Goal: Transaction & Acquisition: Book appointment/travel/reservation

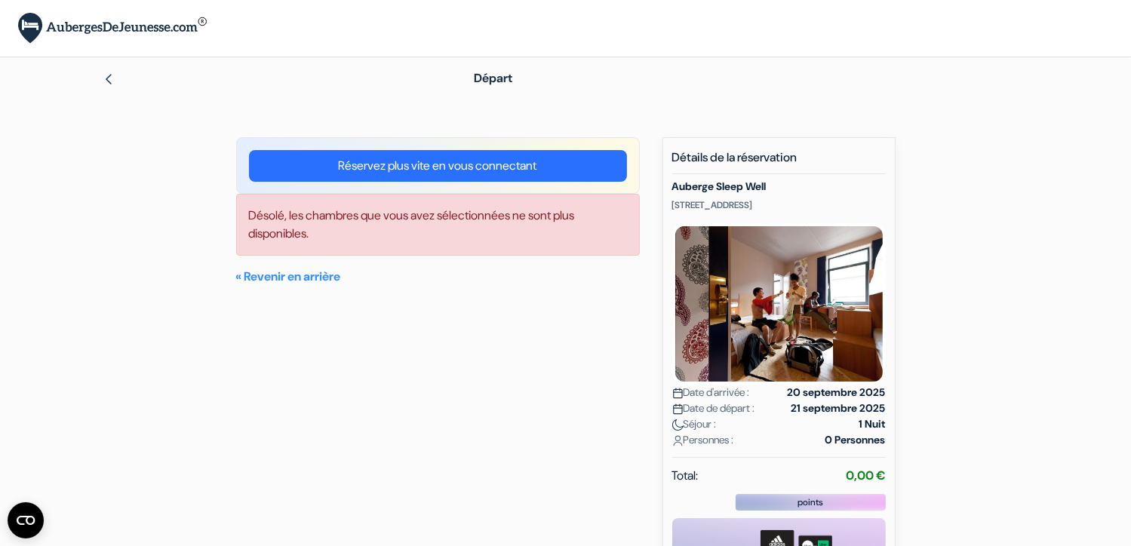
click at [110, 84] on img at bounding box center [109, 79] width 12 height 12
click at [287, 278] on link "« Revenir en arrière" at bounding box center [288, 277] width 105 height 16
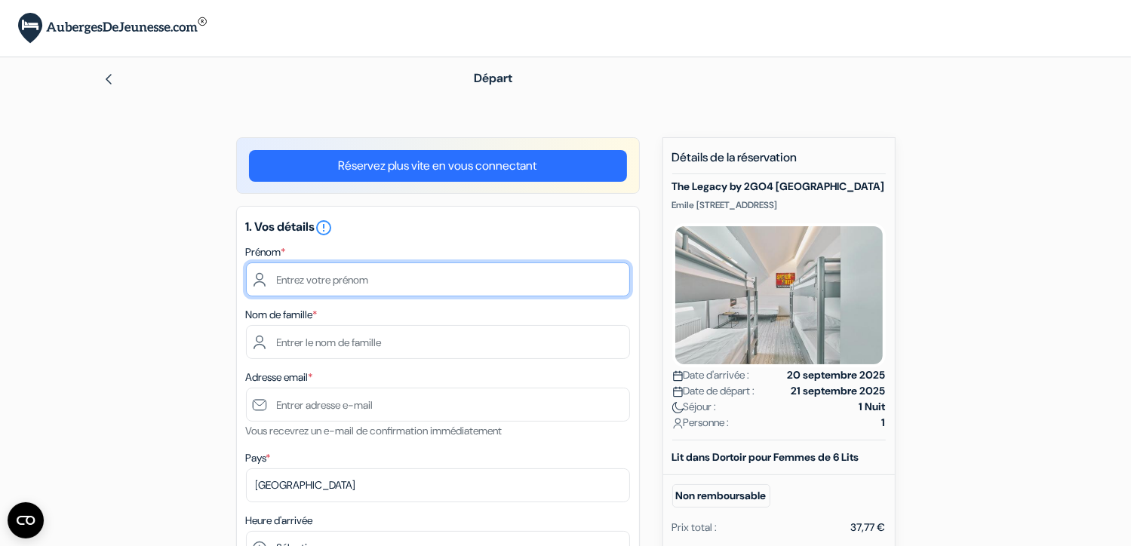
click at [304, 281] on input "text" at bounding box center [438, 280] width 384 height 34
type input "Eugénie"
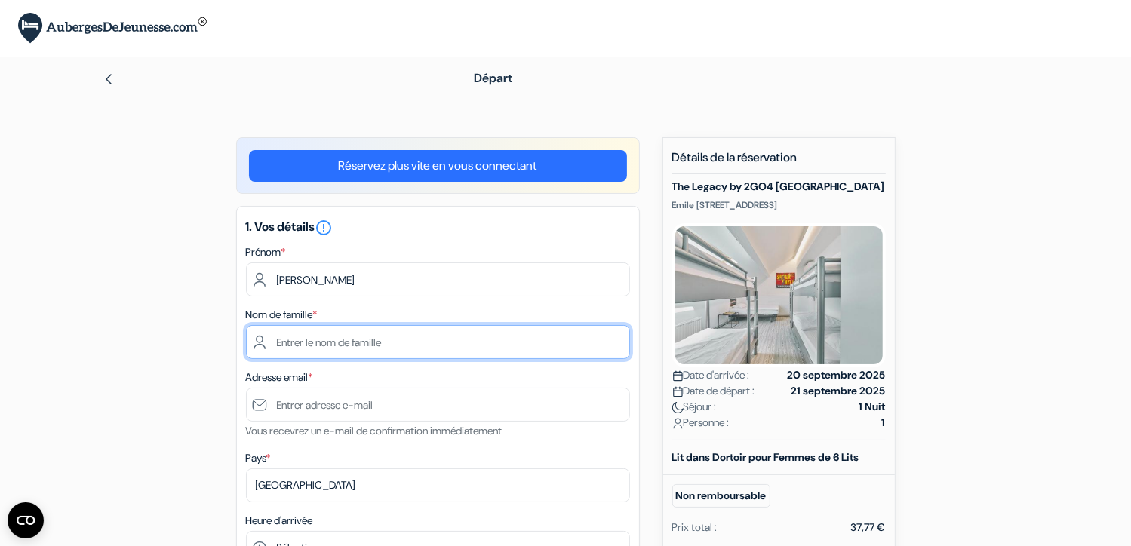
type input "Capiau"
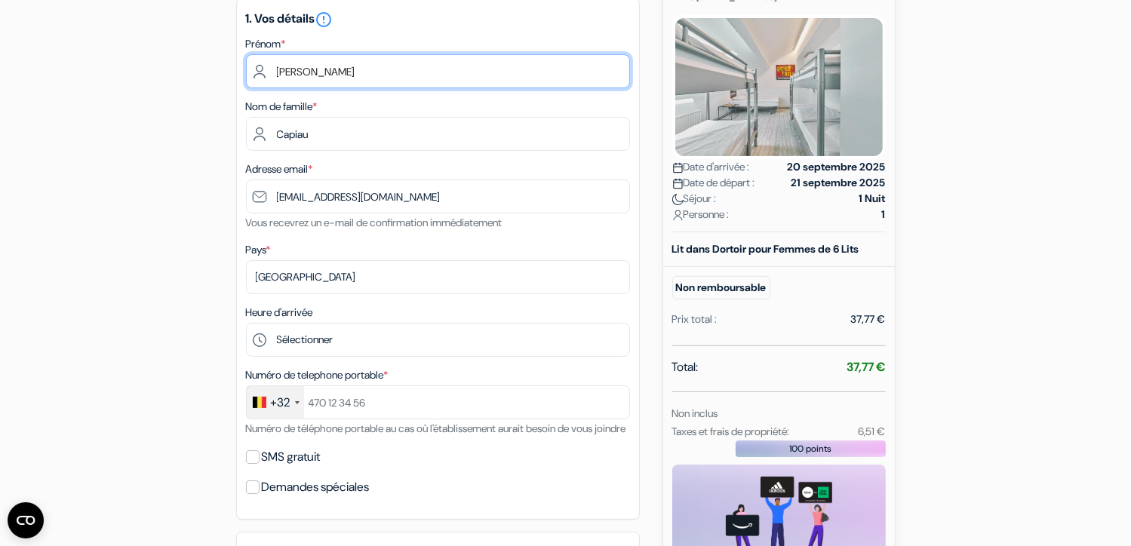
scroll to position [226, 0]
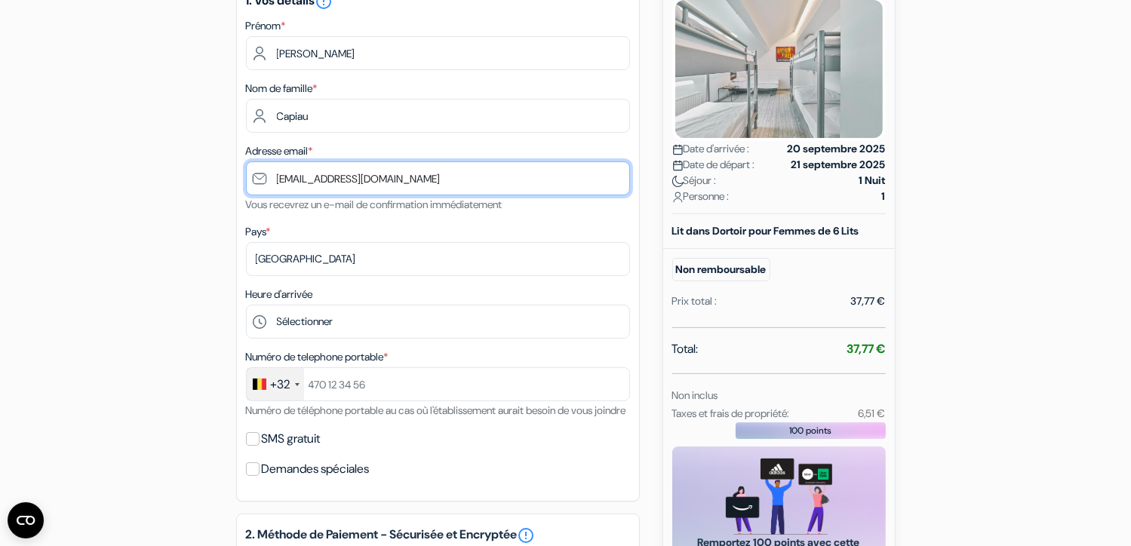
click at [371, 177] on input "eugenie.capiau@natureattitude.be" at bounding box center [438, 179] width 384 height 34
drag, startPoint x: 453, startPoint y: 176, endPoint x: 260, endPoint y: 172, distance: 192.5
click at [260, 172] on input "eugenie.capiau@natureattitude.be" at bounding box center [438, 179] width 384 height 34
type input "[EMAIL_ADDRESS][DOMAIN_NAME]"
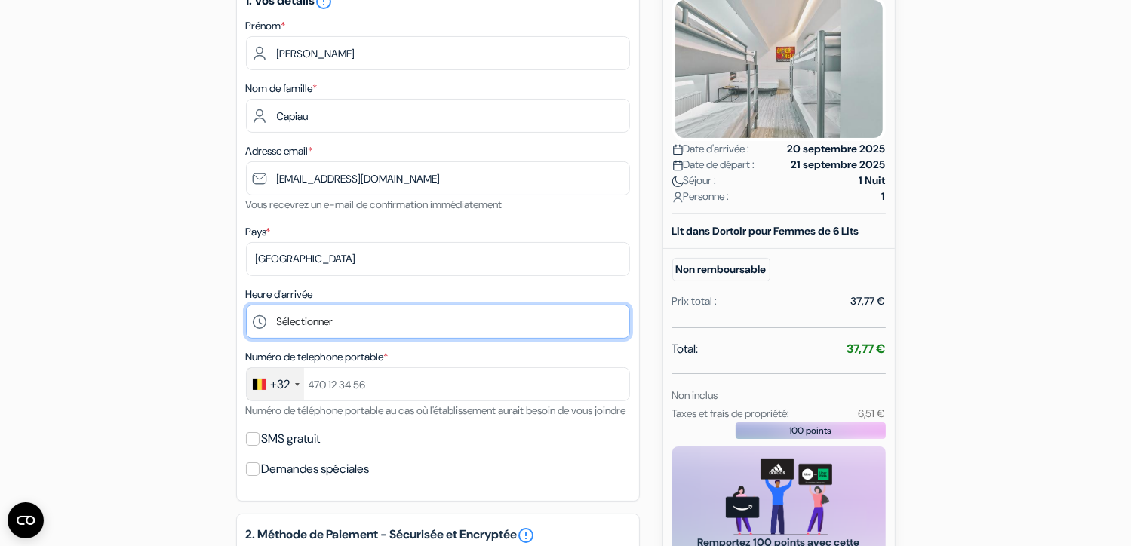
click at [341, 319] on select "Sélectionner 15:00 16:00 17:00 18:00 19:00 20:00 21:00 22:00 23:00" at bounding box center [438, 322] width 384 height 34
select select "17"
click at [246, 306] on select "Sélectionner 15:00 16:00 17:00 18:00 19:00 20:00 21:00 22:00 23:00" at bounding box center [438, 322] width 384 height 34
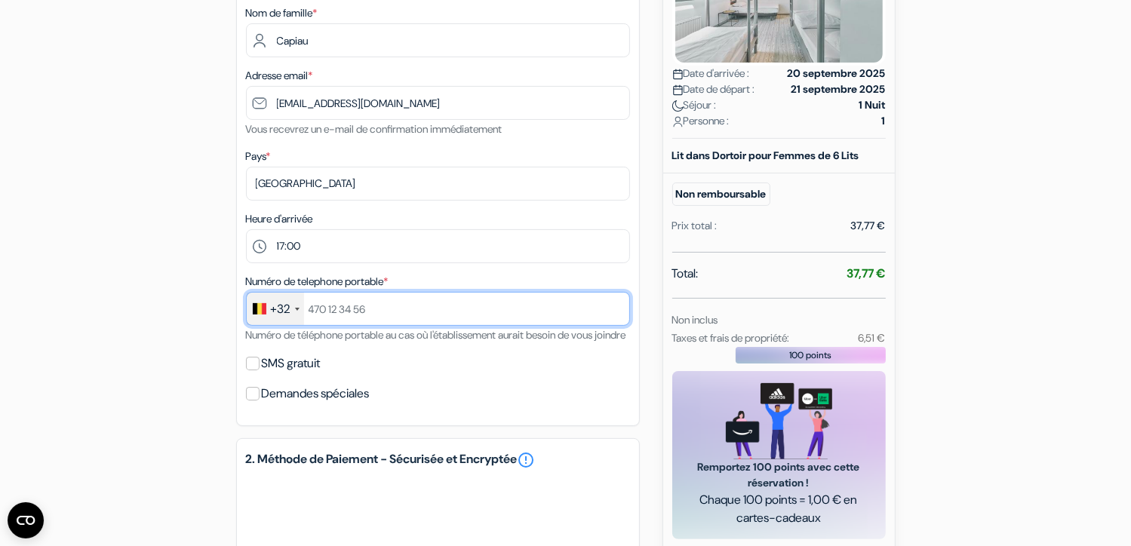
click at [352, 309] on input "text" at bounding box center [438, 309] width 384 height 34
type input "494305372"
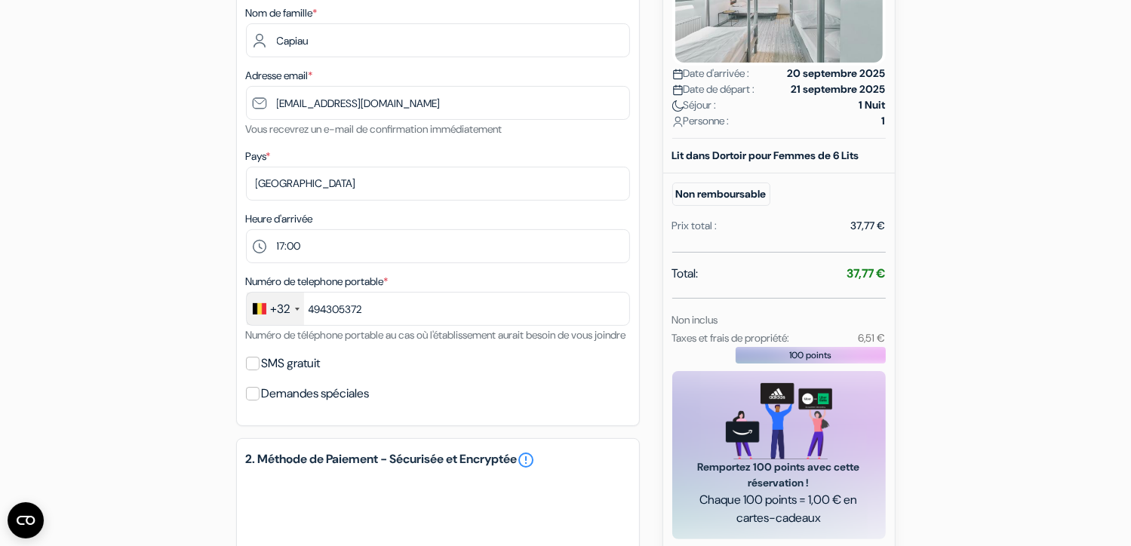
click at [278, 405] on label "Demandes spéciales" at bounding box center [316, 393] width 108 height 21
click at [260, 401] on input "Demandes spéciales" at bounding box center [253, 394] width 14 height 14
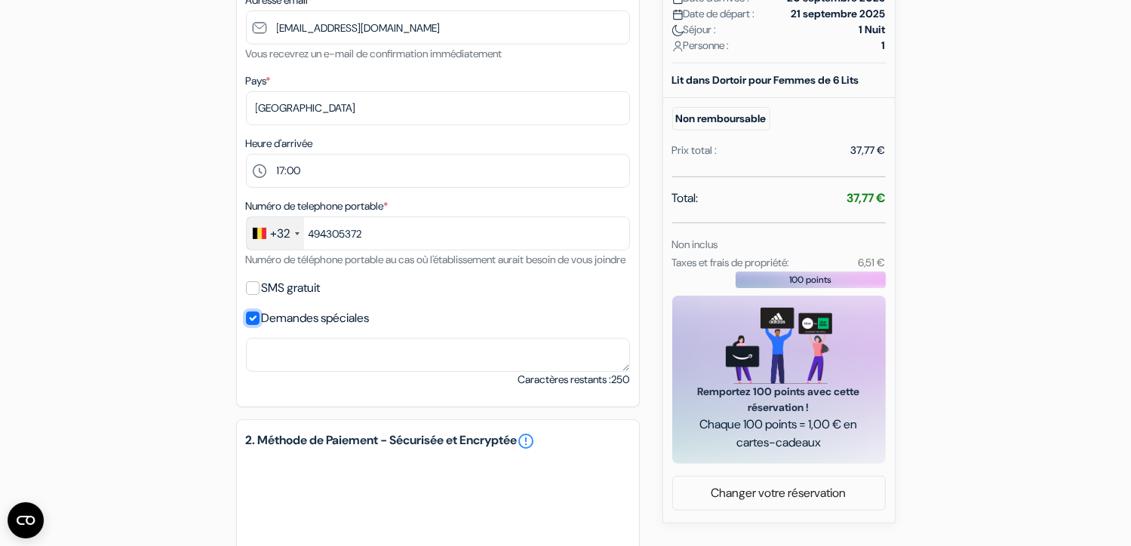
scroll to position [453, 0]
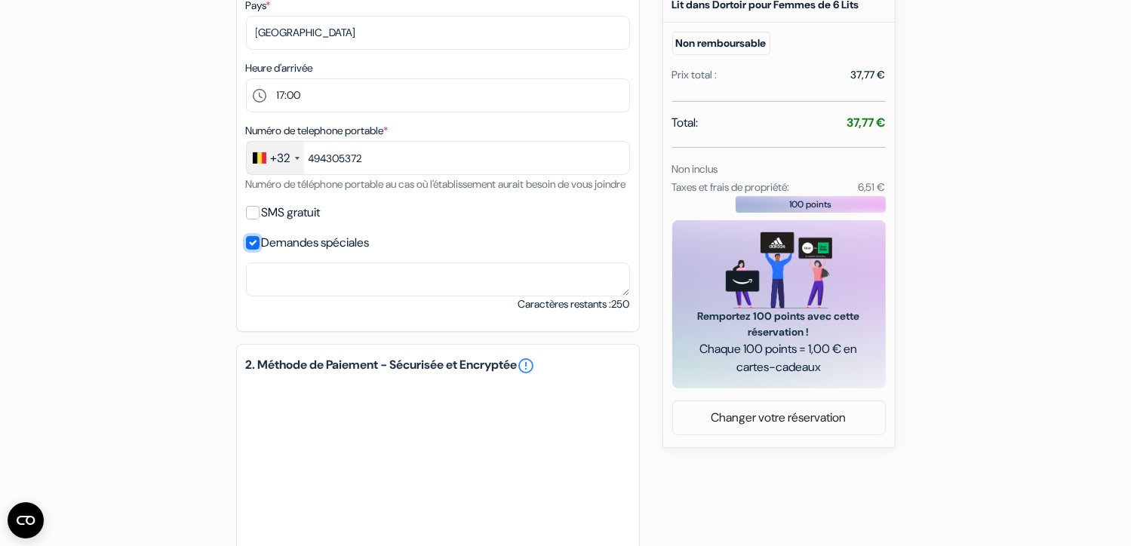
click at [251, 250] on input "Demandes spéciales" at bounding box center [253, 243] width 14 height 14
checkbox input "false"
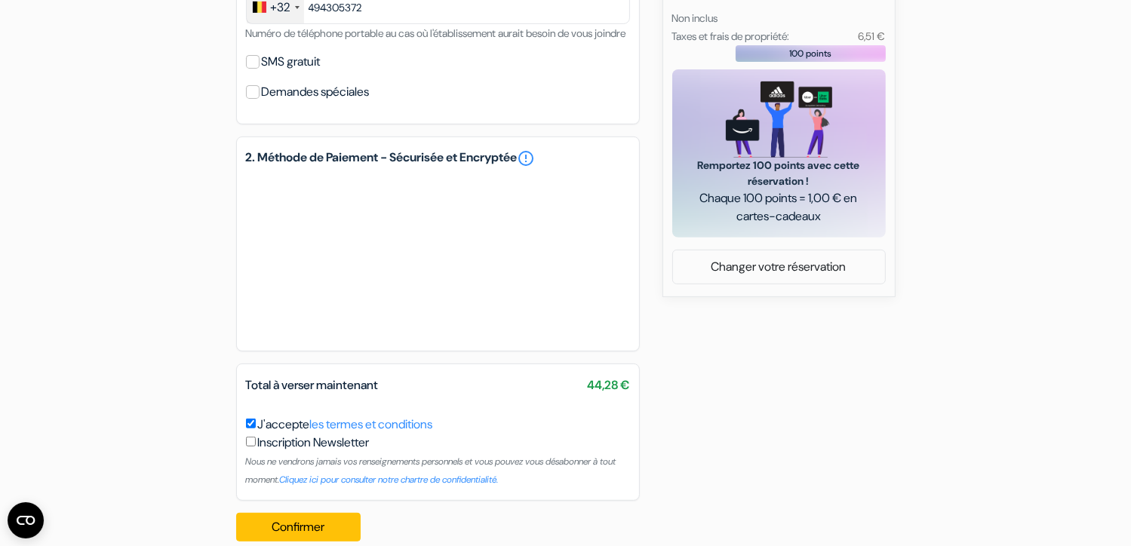
scroll to position [645, 0]
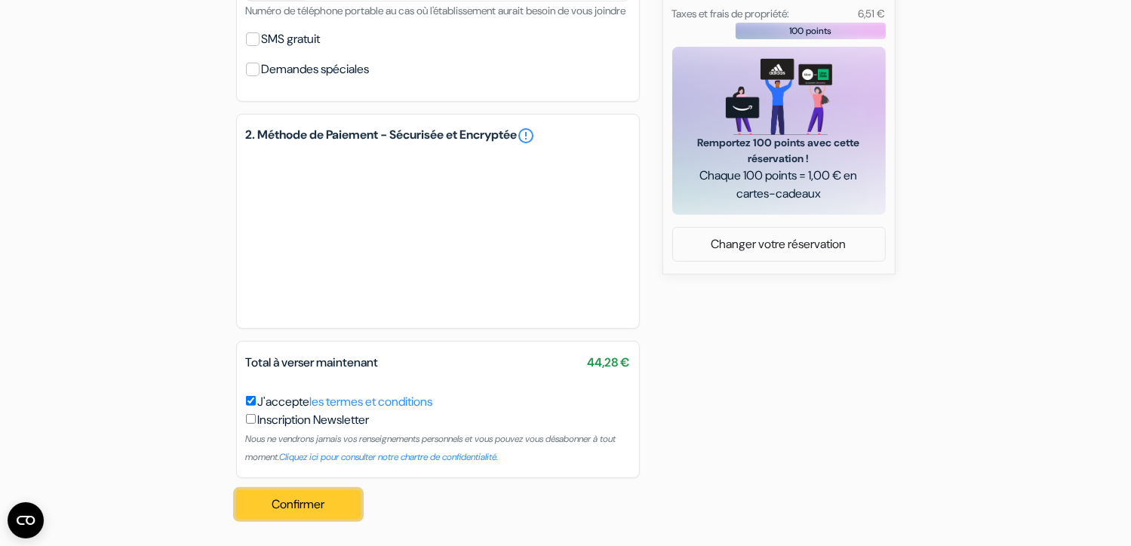
click at [298, 511] on button "Confirmer Loading..." at bounding box center [298, 505] width 125 height 29
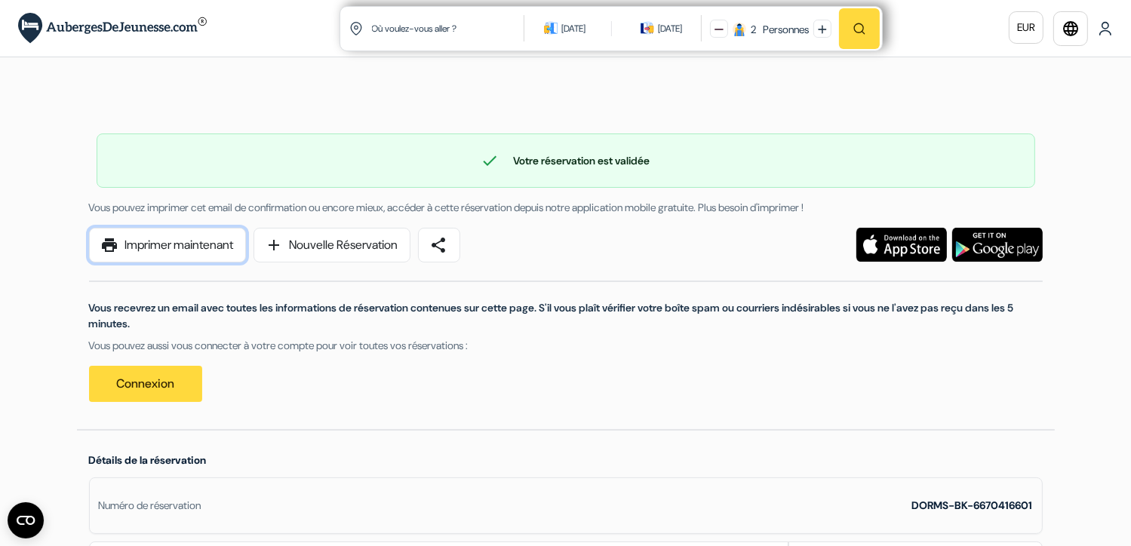
click at [131, 244] on link "print Imprimer maintenant" at bounding box center [167, 245] width 157 height 35
